Goal: Use online tool/utility: Utilize a website feature to perform a specific function

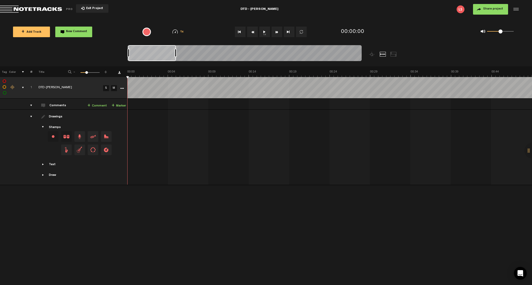
drag, startPoint x: 136, startPoint y: 54, endPoint x: 175, endPoint y: 57, distance: 39.4
click at [175, 57] on div at bounding box center [175, 53] width 2 height 8
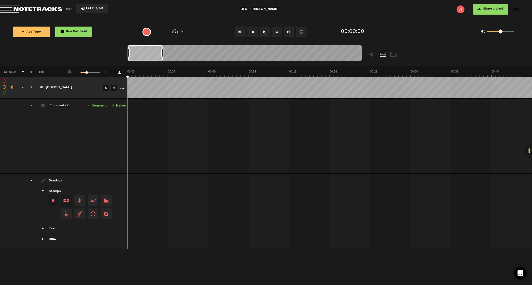
drag, startPoint x: 137, startPoint y: 55, endPoint x: 163, endPoint y: 55, distance: 26.0
click at [163, 55] on div at bounding box center [162, 53] width 2 height 8
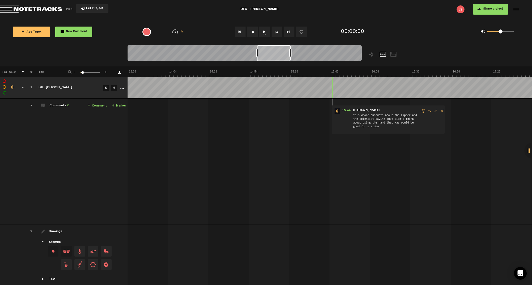
scroll to position [0, 1322]
drag, startPoint x: 153, startPoint y: 56, endPoint x: 280, endPoint y: 62, distance: 127.6
click at [280, 62] on div at bounding box center [244, 54] width 234 height 18
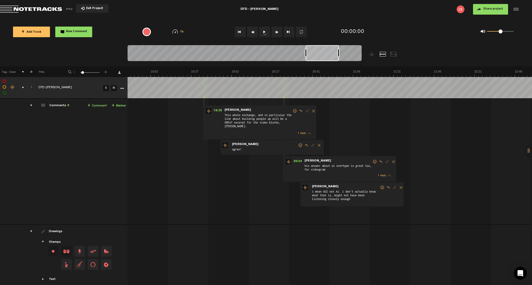
scroll to position [0, 1840]
drag, startPoint x: 273, startPoint y: 57, endPoint x: 323, endPoint y: 59, distance: 50.0
click at [323, 59] on div at bounding box center [322, 53] width 33 height 16
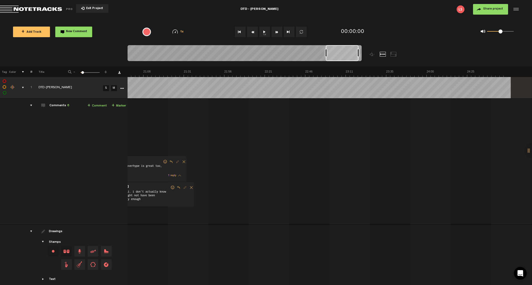
scroll to position [0, 2082]
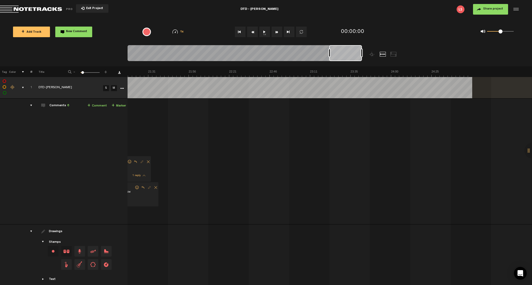
drag, startPoint x: 323, startPoint y: 58, endPoint x: 348, endPoint y: 61, distance: 24.6
click at [348, 61] on div at bounding box center [345, 53] width 33 height 16
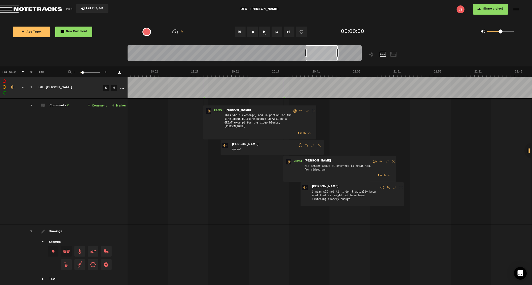
scroll to position [0, 1837]
drag, startPoint x: 347, startPoint y: 58, endPoint x: 324, endPoint y: 58, distance: 23.6
click at [324, 58] on div at bounding box center [321, 53] width 32 height 16
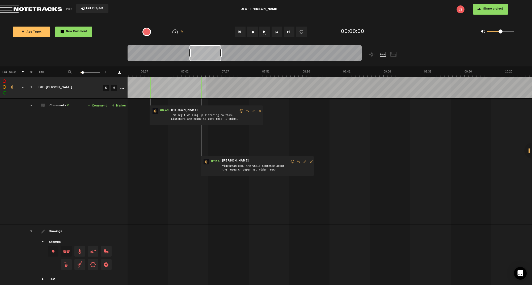
scroll to position [0, 578]
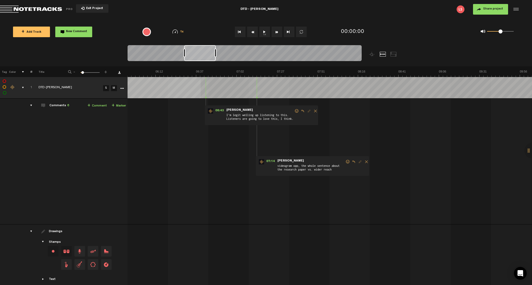
click at [201, 19] on div "Loading... 100% + Add Track New Comment 1x 0.25x 0.5x 0.75x 1x 1.25x 1.5x 1.75x…" at bounding box center [266, 19] width 532 height 0
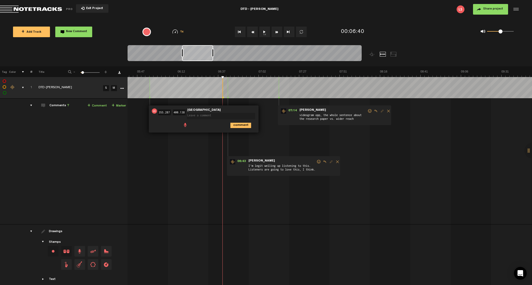
scroll to position [0, 556]
click at [201, 55] on div at bounding box center [197, 53] width 31 height 16
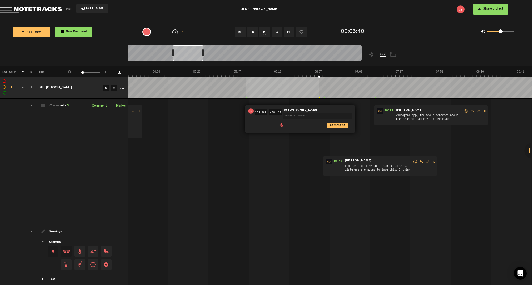
scroll to position [0, 471]
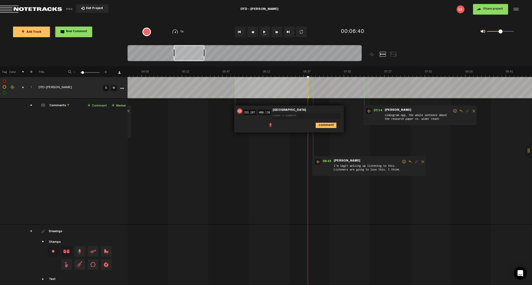
drag, startPoint x: 201, startPoint y: 55, endPoint x: 193, endPoint y: 55, distance: 8.3
click at [193, 55] on div at bounding box center [189, 53] width 31 height 16
click at [191, 55] on div at bounding box center [189, 53] width 31 height 16
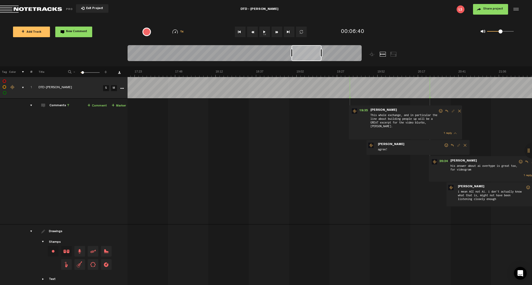
scroll to position [0, 1788]
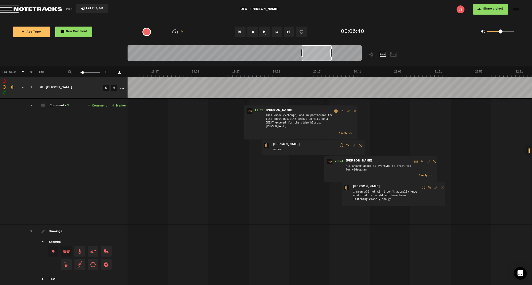
drag, startPoint x: 189, startPoint y: 56, endPoint x: 317, endPoint y: 69, distance: 129.0
click at [317, 19] on div "Loading... 100% + Add Track New Comment 1x 0.25x 0.5x 0.75x 1x 1.25x 1.5x 1.75x…" at bounding box center [266, 19] width 532 height 0
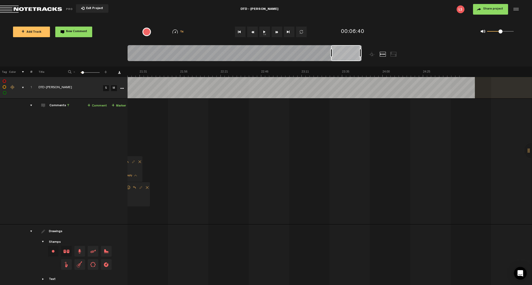
scroll to position [0, 2116]
drag, startPoint x: 317, startPoint y: 56, endPoint x: 353, endPoint y: 57, distance: 36.4
click at [371, 57] on div at bounding box center [273, 55] width 292 height 21
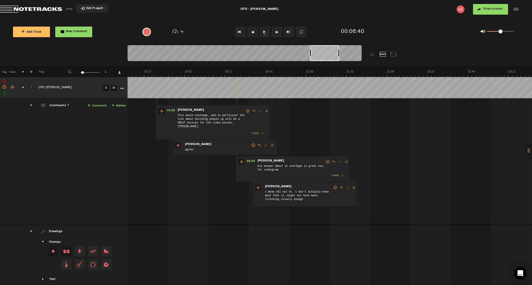
scroll to position [0, 1884]
drag, startPoint x: 349, startPoint y: 56, endPoint x: 327, endPoint y: 57, distance: 22.3
click at [327, 57] on div at bounding box center [324, 53] width 29 height 16
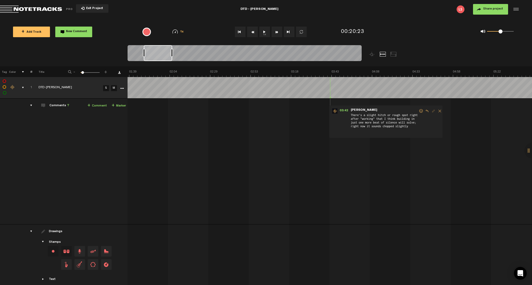
scroll to position [0, 160]
drag, startPoint x: 318, startPoint y: 54, endPoint x: 152, endPoint y: 69, distance: 167.0
click at [152, 19] on div "Loading... 100% + Add Track New Comment 1x 0.25x 0.5x 0.75x 1x 1.25x 1.5x 1.75x…" at bounding box center [266, 19] width 532 height 0
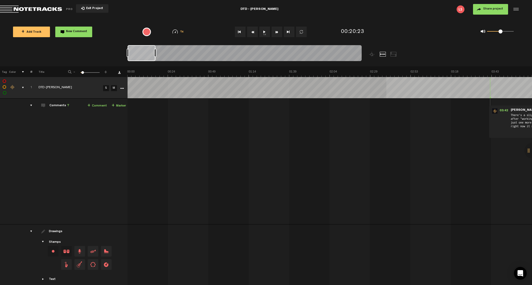
scroll to position [0, 0]
drag, startPoint x: 157, startPoint y: 56, endPoint x: 84, endPoint y: 48, distance: 73.1
click at [84, 48] on nt-zoom-navigation-bar at bounding box center [266, 55] width 532 height 21
